Goal: Task Accomplishment & Management: Use online tool/utility

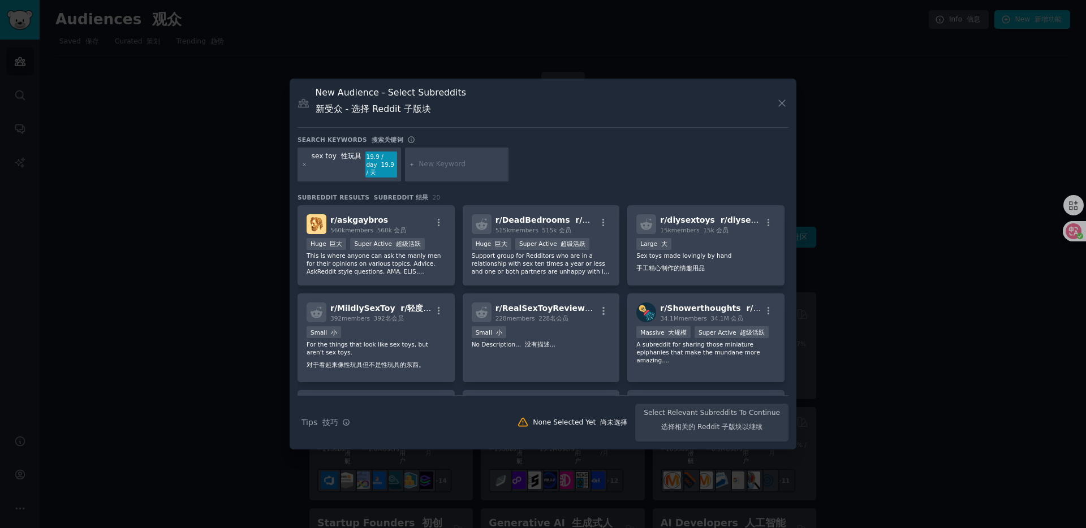
click at [346, 161] on div "sex toy 性玩具" at bounding box center [337, 165] width 50 height 26
click at [682, 224] on span "r/ diysextoys r/diysex 玩具" at bounding box center [717, 219] width 114 height 9
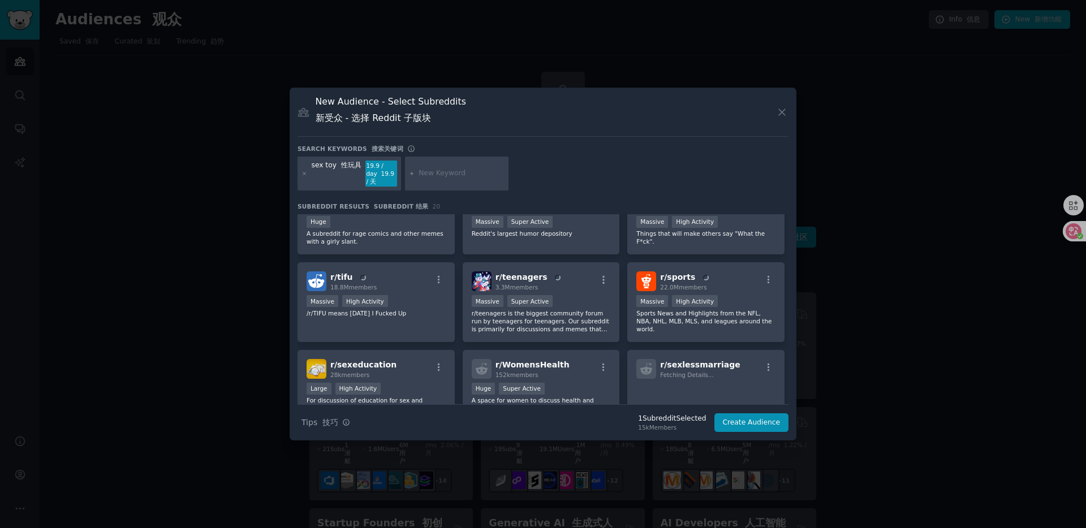
scroll to position [225, 0]
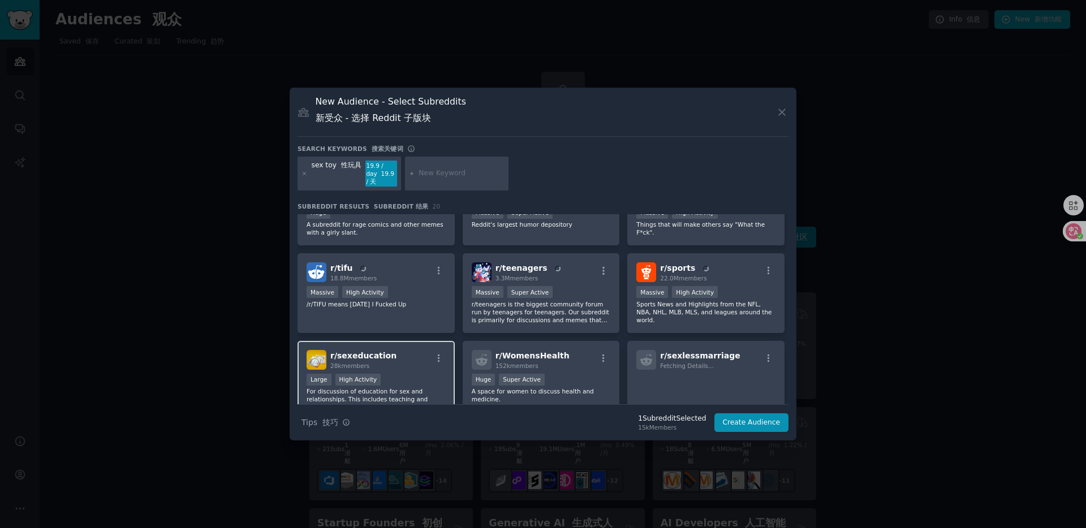
click at [349, 354] on span "r/ sexeducation" at bounding box center [363, 355] width 66 height 9
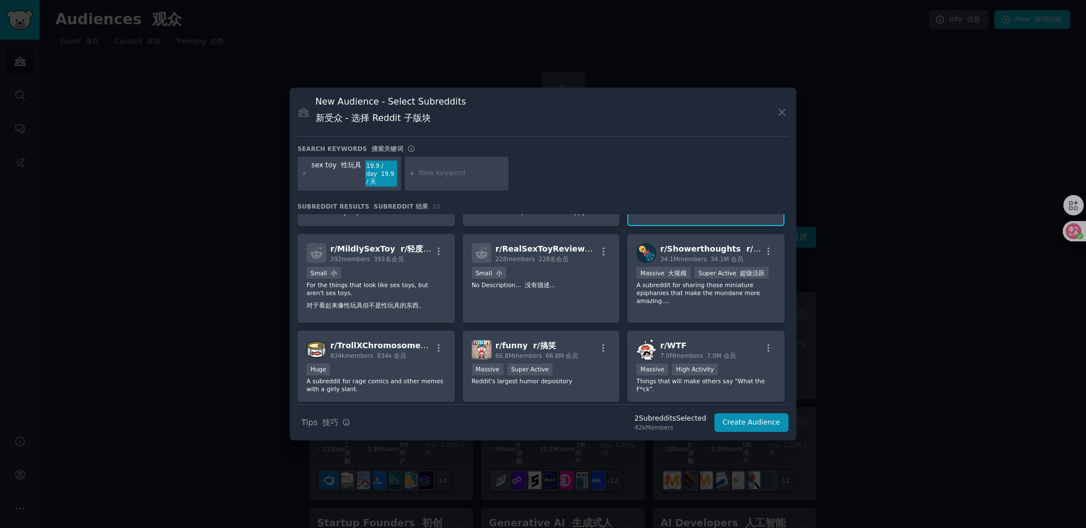
scroll to position [0, 0]
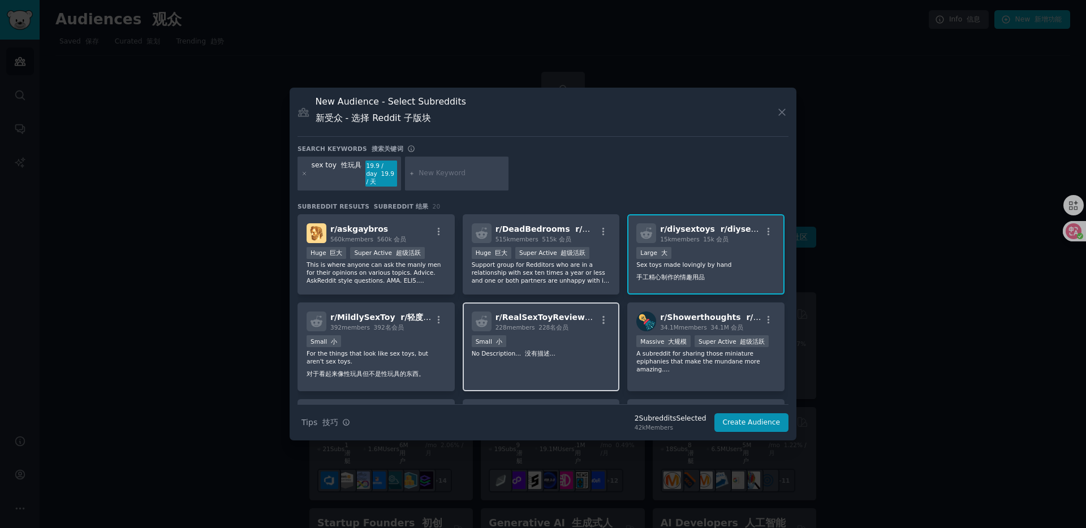
click at [550, 346] on div "Small 小" at bounding box center [541, 342] width 139 height 14
click at [749, 426] on button "Create Audience" at bounding box center [751, 422] width 75 height 19
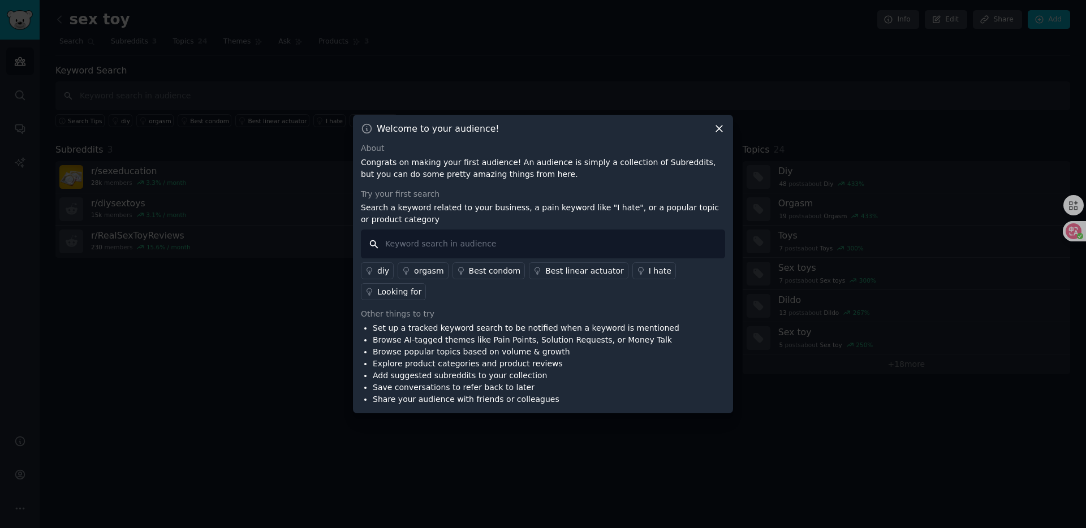
click at [544, 246] on input "text" at bounding box center [543, 244] width 364 height 29
type input "sex toy"
